Goal: Task Accomplishment & Management: Use online tool/utility

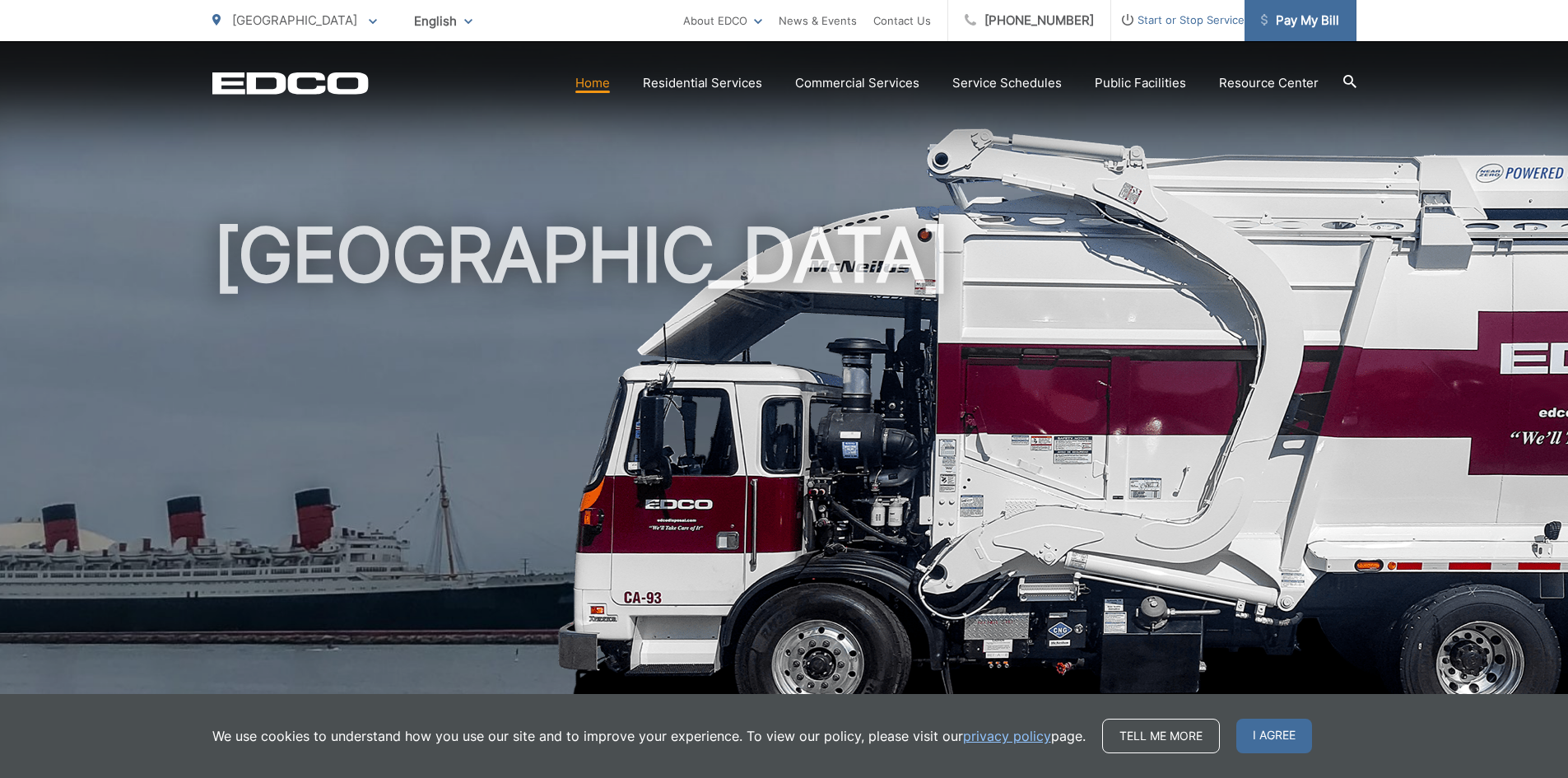
click at [1322, 30] on span "Pay My Bill" at bounding box center [1300, 21] width 78 height 20
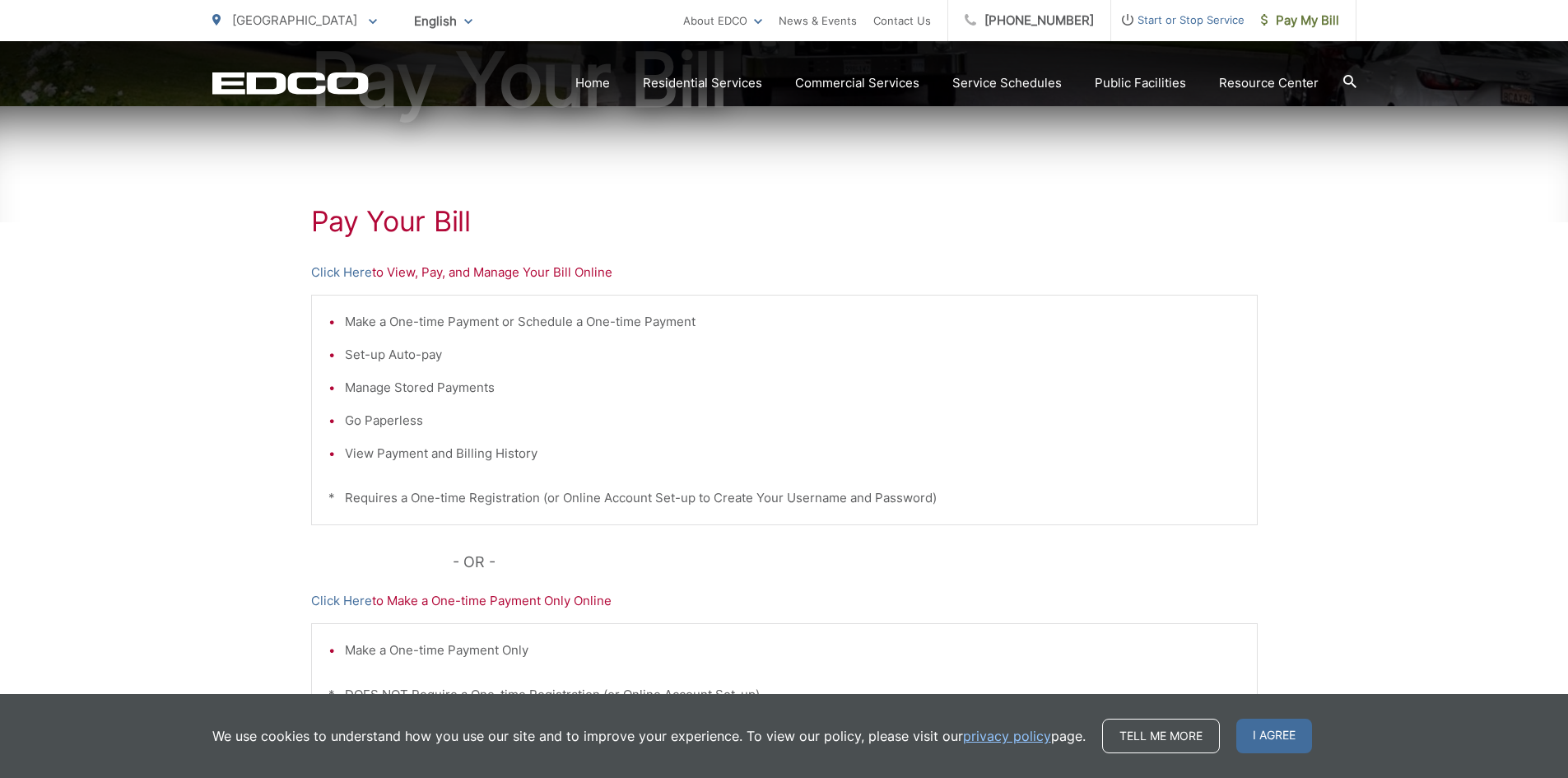
scroll to position [247, 0]
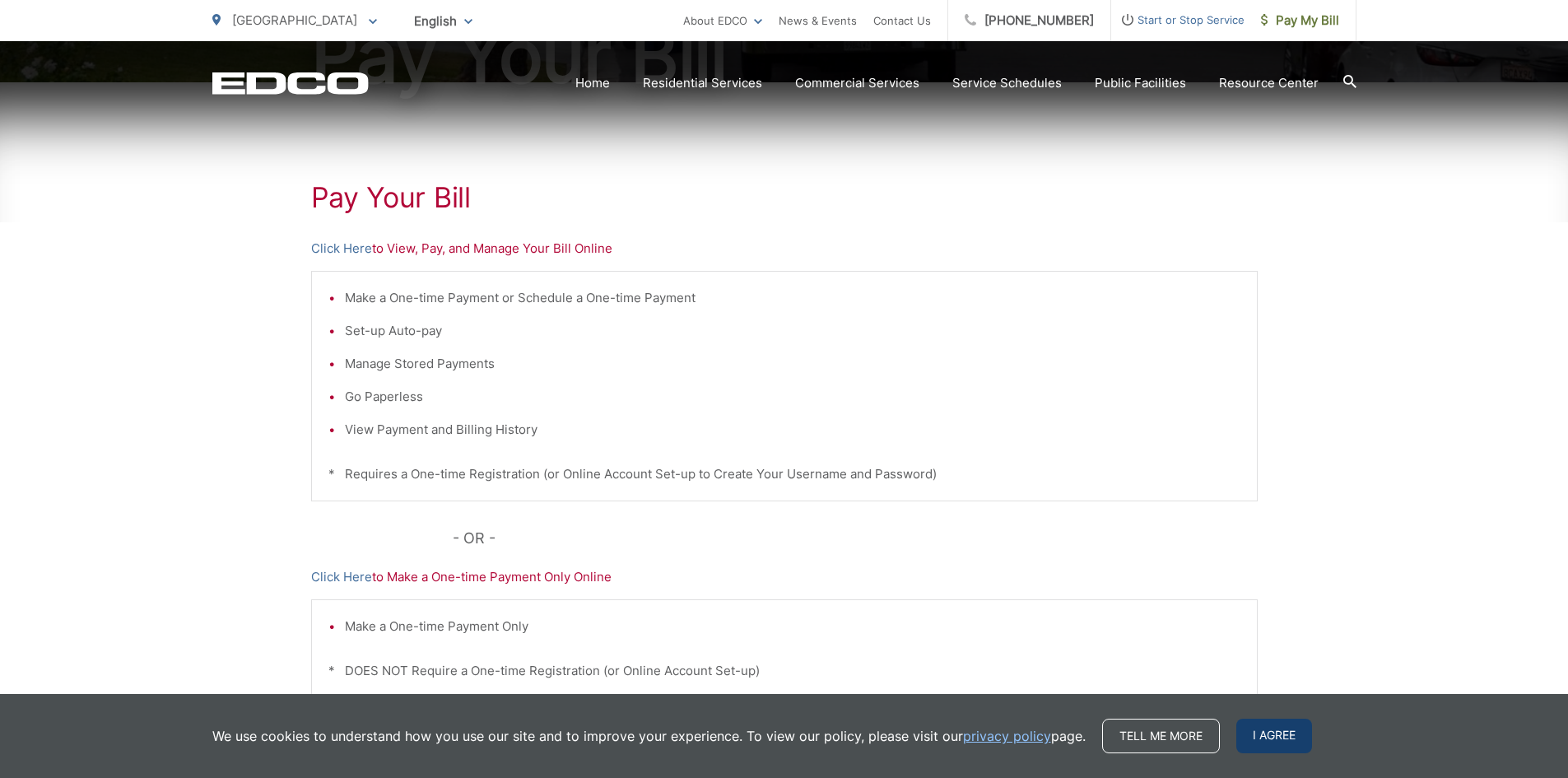
click at [1271, 738] on span "I agree" at bounding box center [1274, 736] width 76 height 35
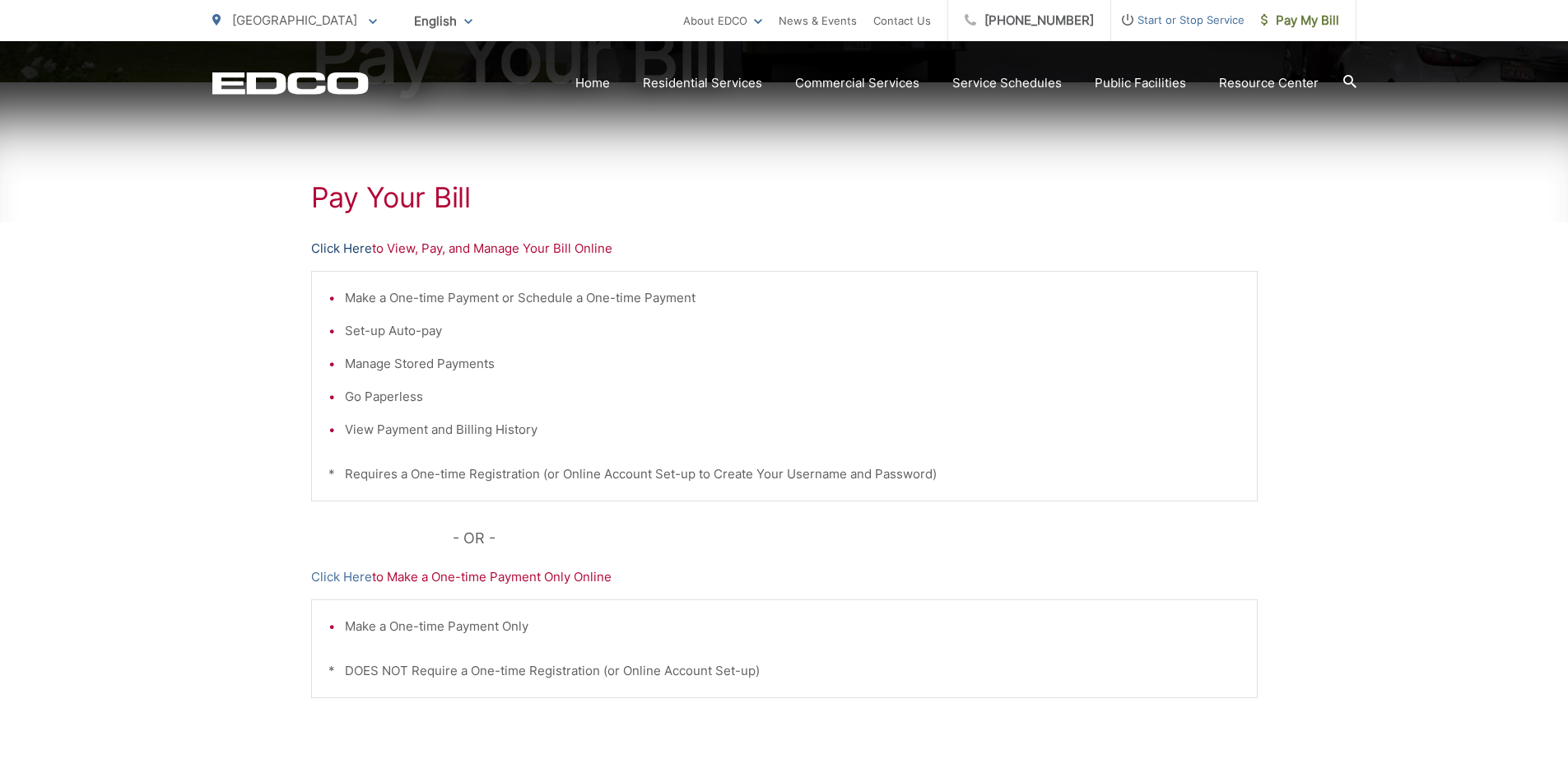
click at [337, 245] on link "Click Here" at bounding box center [342, 249] width 61 height 20
